Goal: Transaction & Acquisition: Download file/media

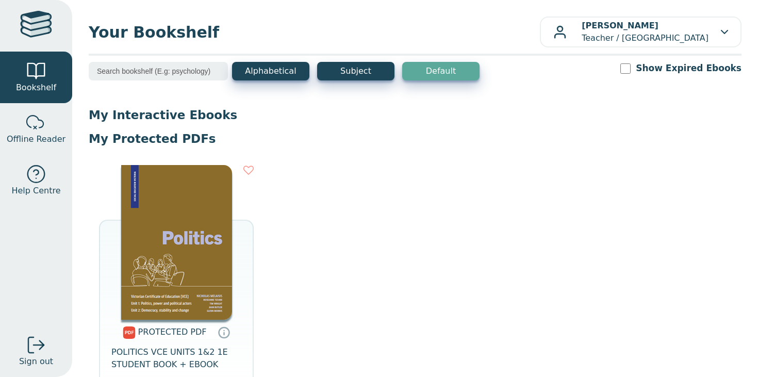
drag, startPoint x: 0, startPoint y: 0, endPoint x: 181, endPoint y: 250, distance: 309.0
click at [181, 250] on img at bounding box center [176, 242] width 111 height 155
click at [201, 233] on img at bounding box center [176, 242] width 111 height 155
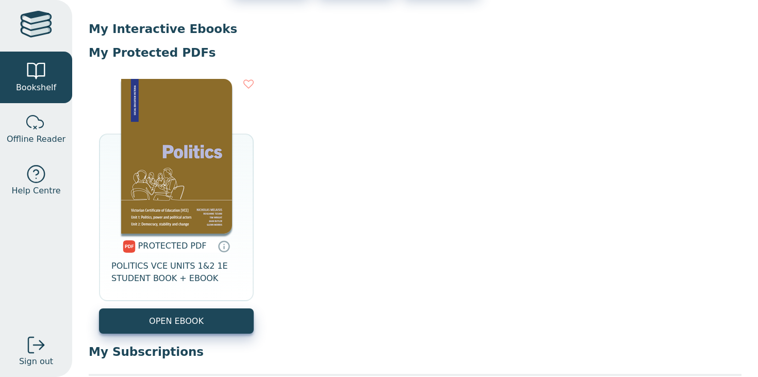
scroll to position [120, 0]
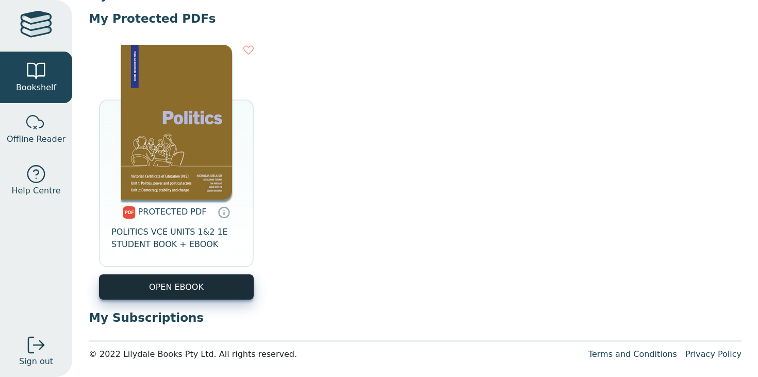
click at [218, 292] on link "OPEN EBOOK" at bounding box center [176, 286] width 155 height 25
click at [219, 293] on link "OPEN EBOOK" at bounding box center [176, 286] width 155 height 25
click at [209, 168] on img at bounding box center [176, 122] width 111 height 155
click at [181, 121] on img at bounding box center [176, 122] width 111 height 155
click at [43, 341] on div at bounding box center [36, 345] width 21 height 21
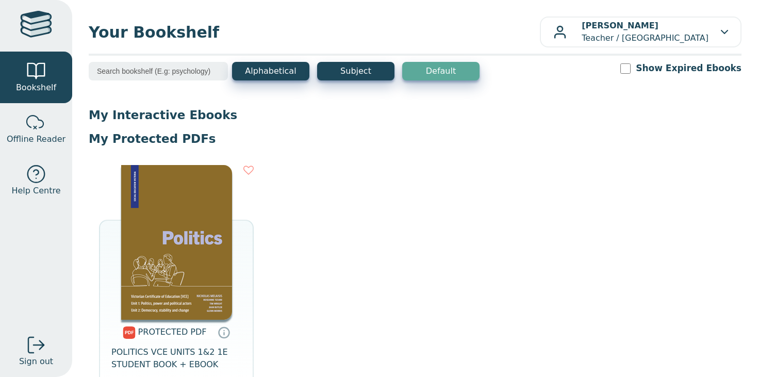
click at [191, 213] on img at bounding box center [176, 242] width 111 height 155
click at [158, 236] on img at bounding box center [176, 242] width 111 height 155
click at [222, 231] on img at bounding box center [176, 242] width 111 height 155
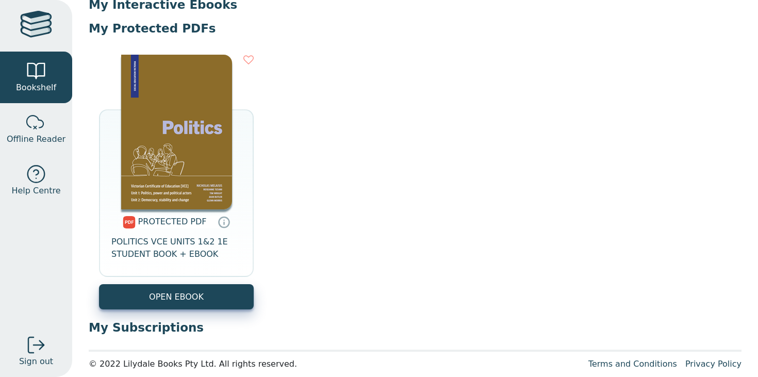
scroll to position [120, 0]
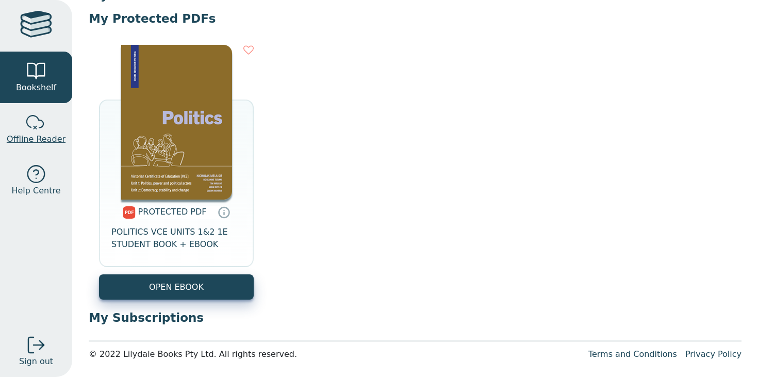
click at [51, 131] on link "Offline Reader" at bounding box center [36, 129] width 72 height 52
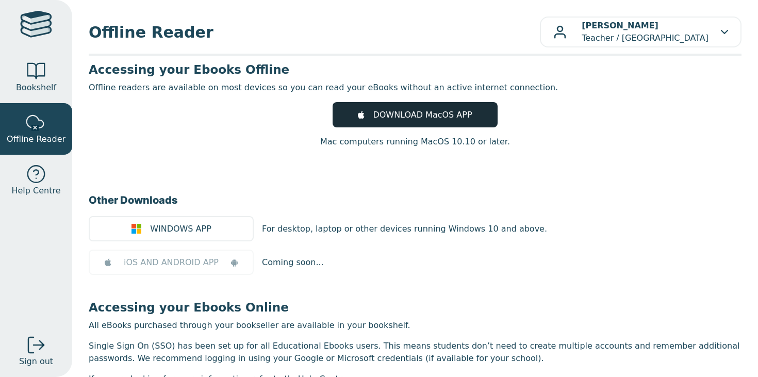
click at [364, 112] on icon at bounding box center [361, 115] width 7 height 8
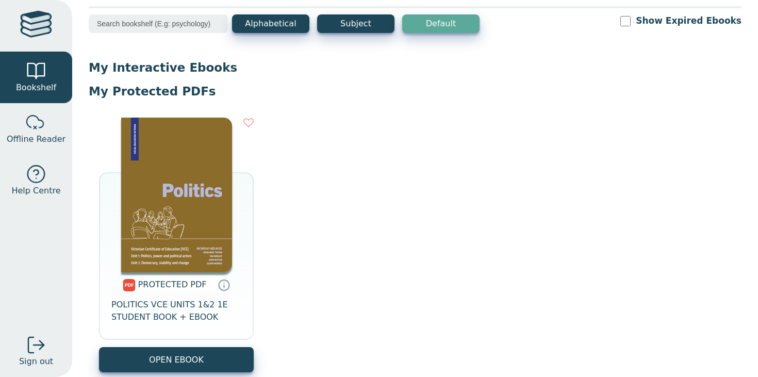
scroll to position [48, 0]
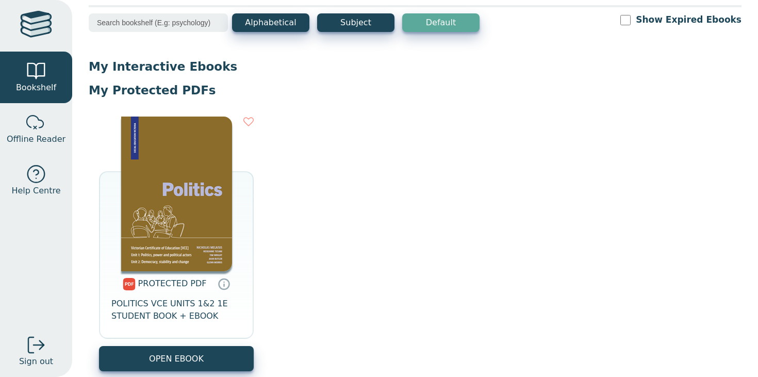
click at [190, 175] on img at bounding box center [176, 194] width 111 height 155
